Goal: Task Accomplishment & Management: Manage account settings

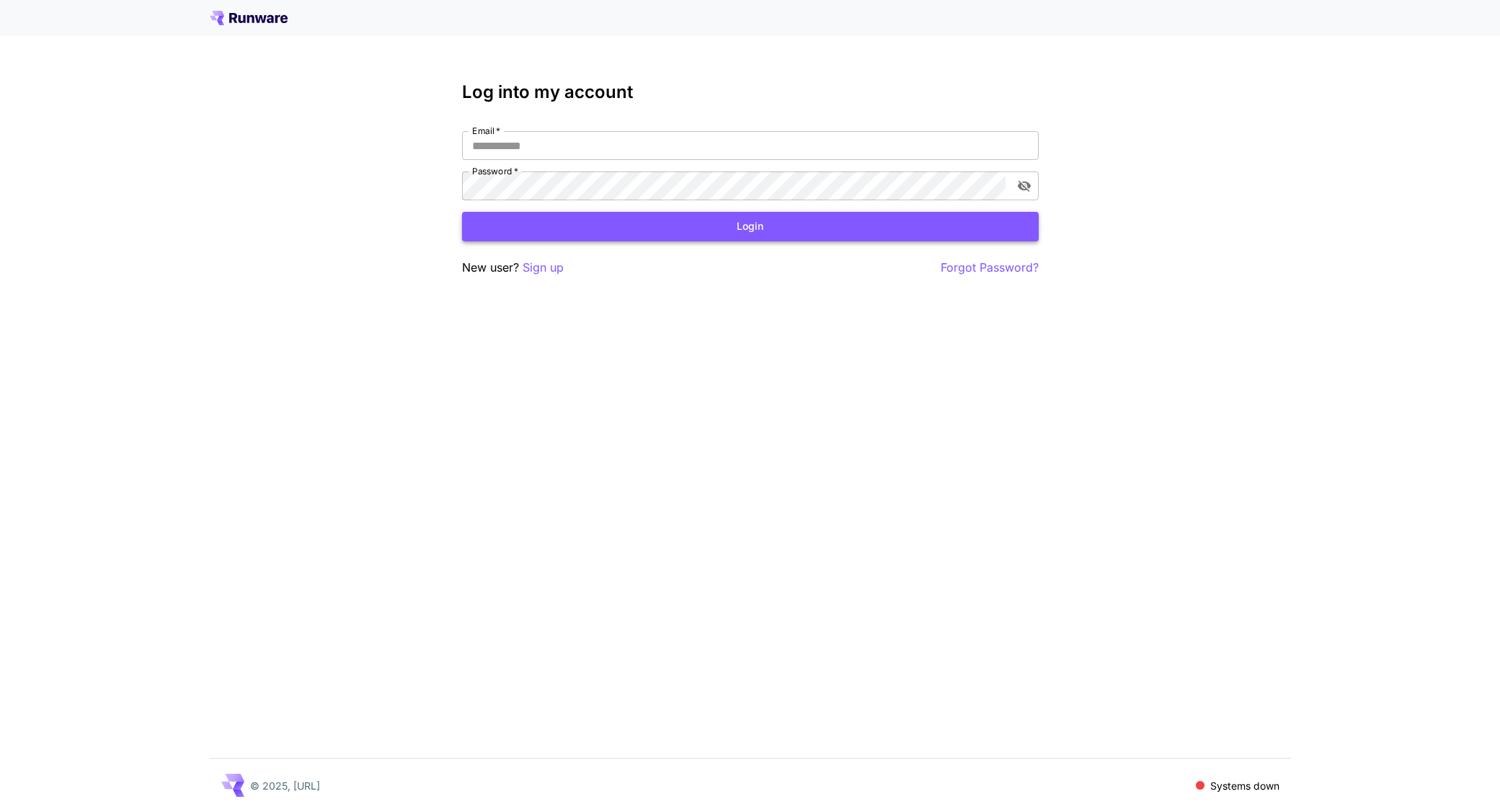
type input "**********"
click at [603, 227] on button "Login" at bounding box center [750, 227] width 577 height 30
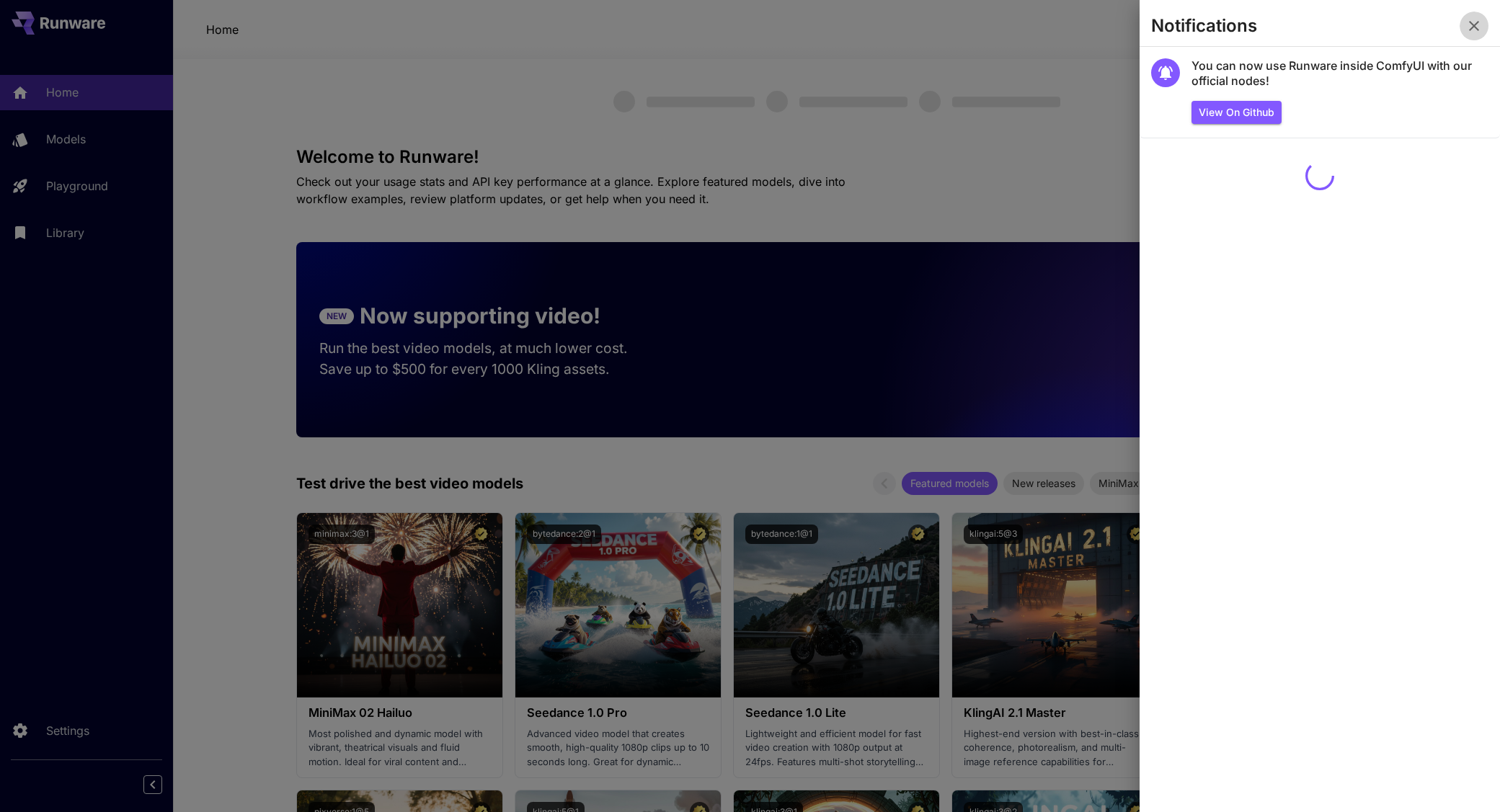
click at [1474, 19] on icon "button" at bounding box center [1474, 25] width 17 height 17
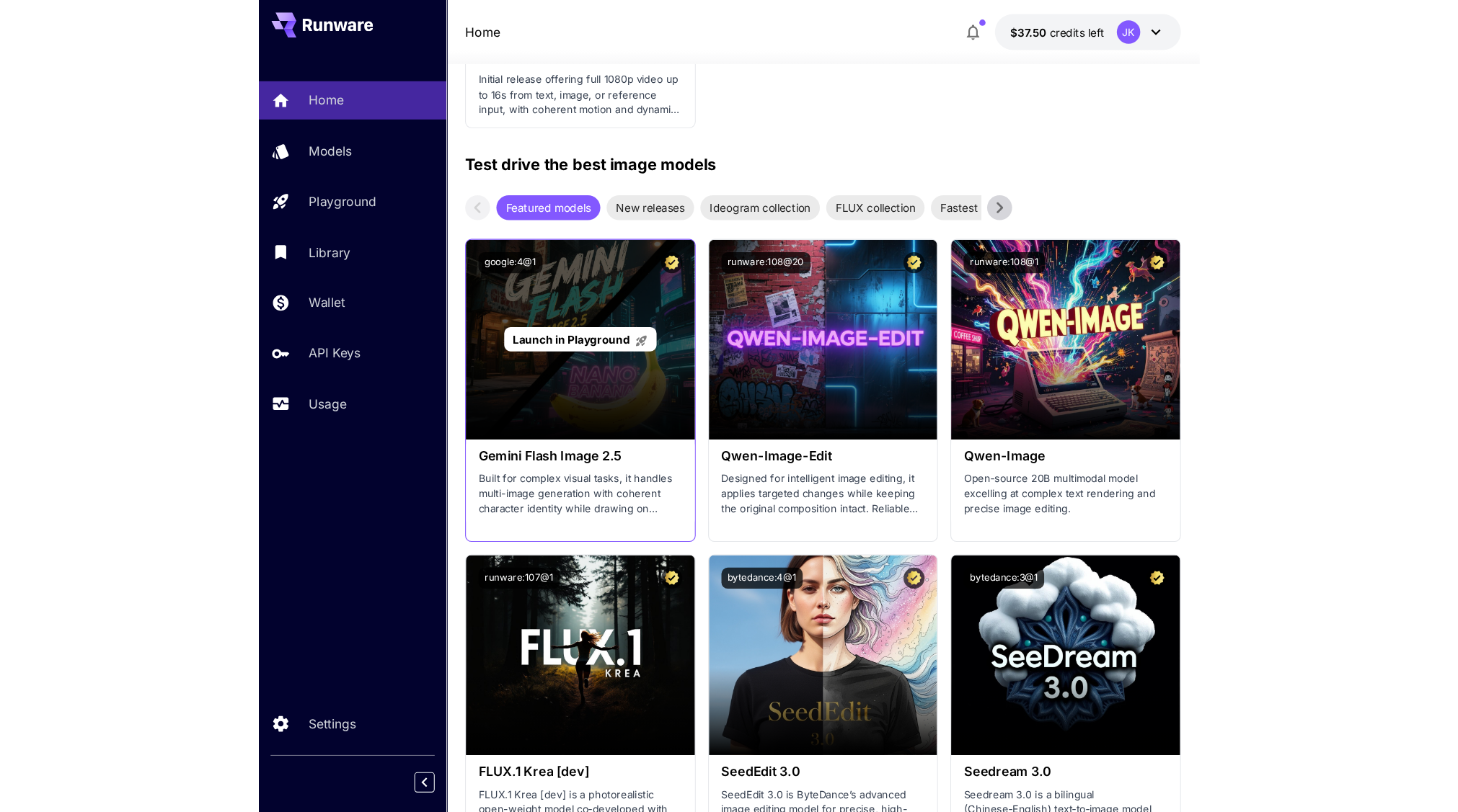
scroll to position [2307, 0]
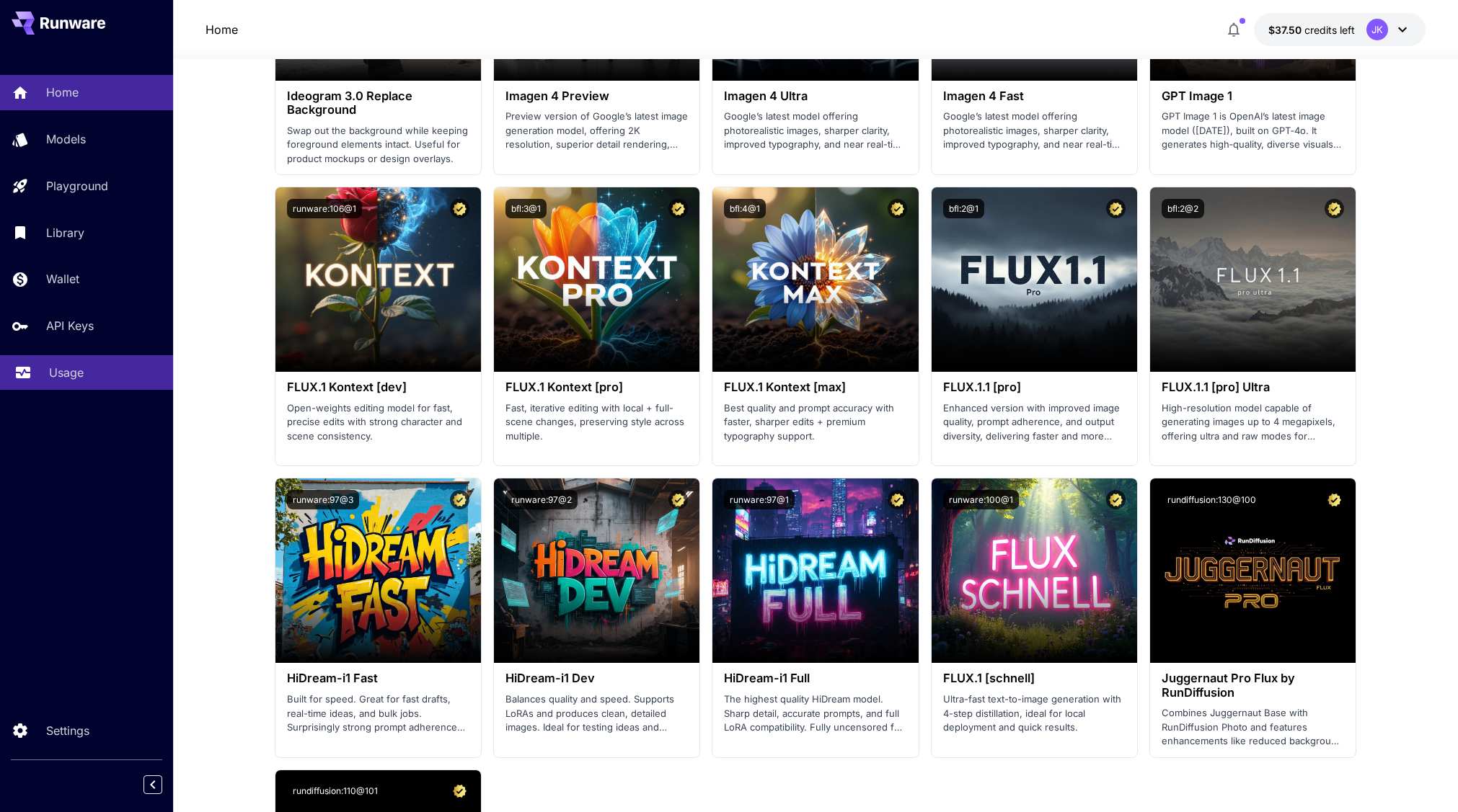
click at [70, 363] on link "Usage" at bounding box center [86, 372] width 173 height 35
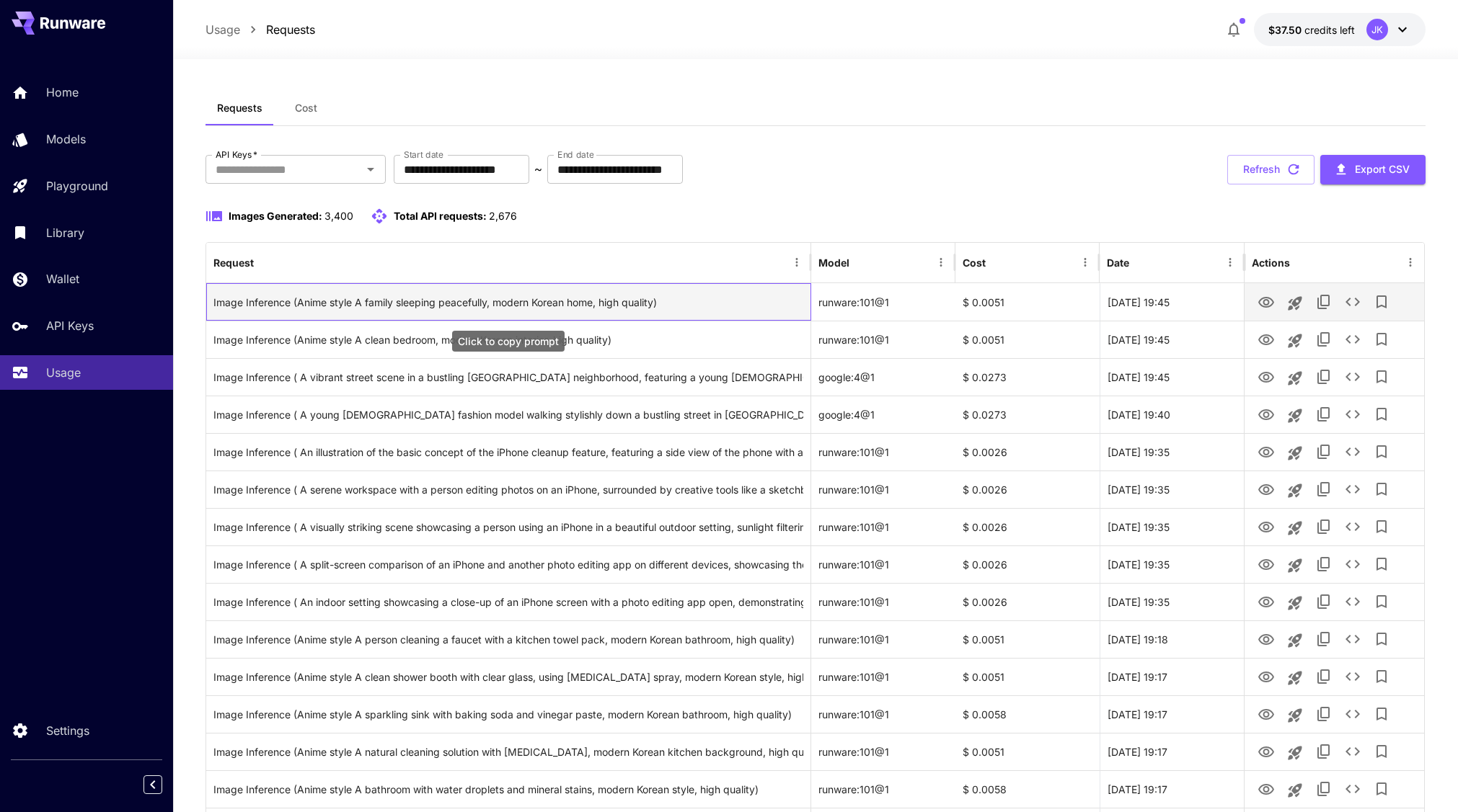
click at [622, 307] on div "Image Inference (Anime style A family sleeping peacefully, modern Korean home, …" at bounding box center [508, 302] width 590 height 37
